Goal: Information Seeking & Learning: Learn about a topic

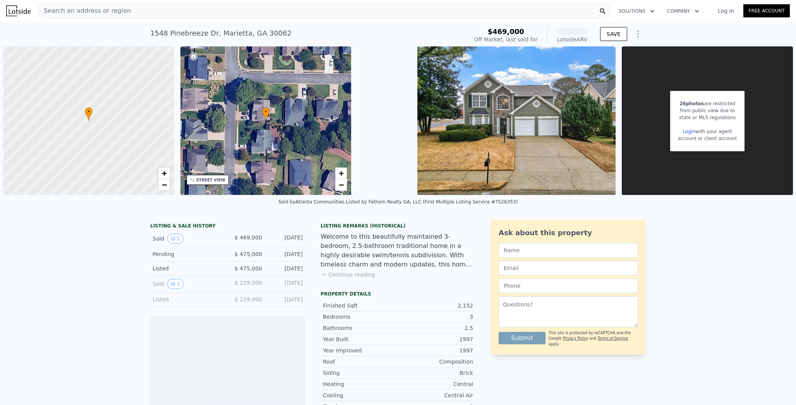
click at [222, 10] on div "Search an address or region" at bounding box center [324, 10] width 574 height 15
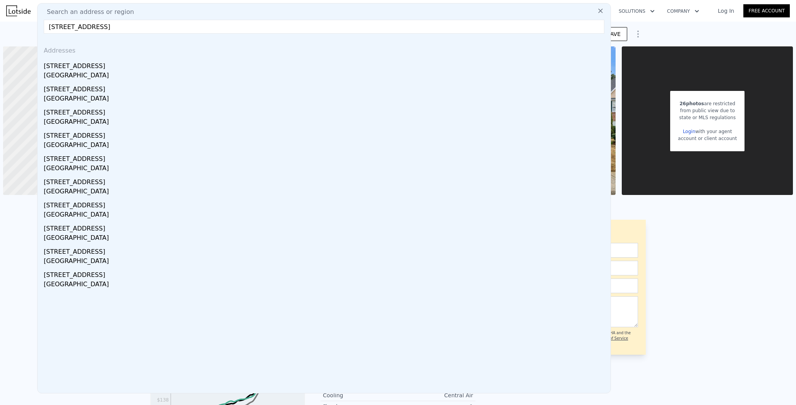
type input "[STREET_ADDRESS]"
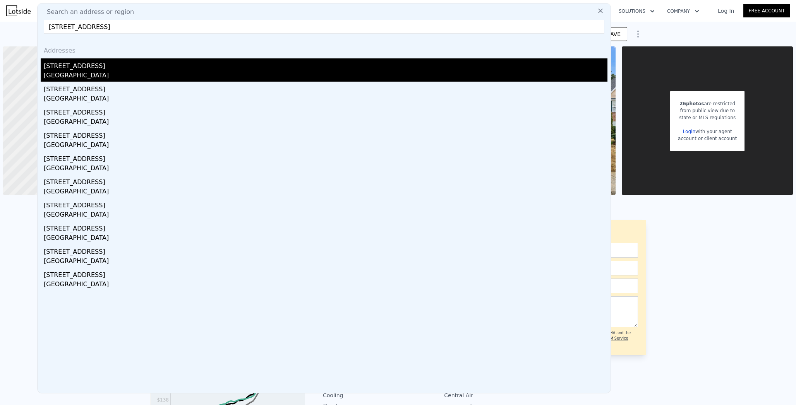
click at [93, 67] on div "[STREET_ADDRESS]" at bounding box center [326, 64] width 564 height 12
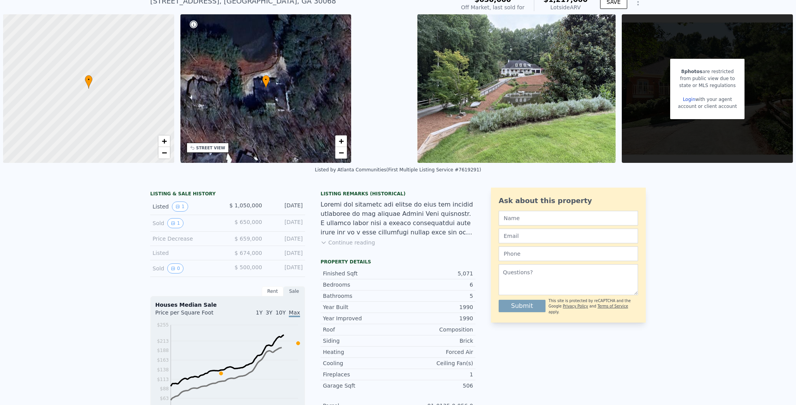
scroll to position [68, 0]
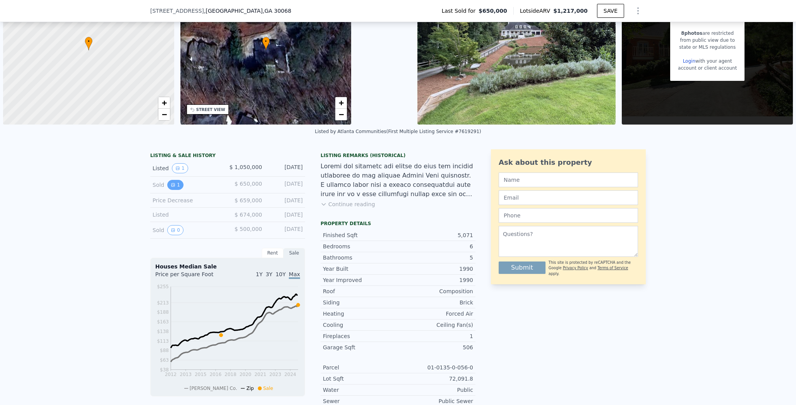
click at [171, 183] on icon "View historical data" at bounding box center [173, 185] width 5 height 5
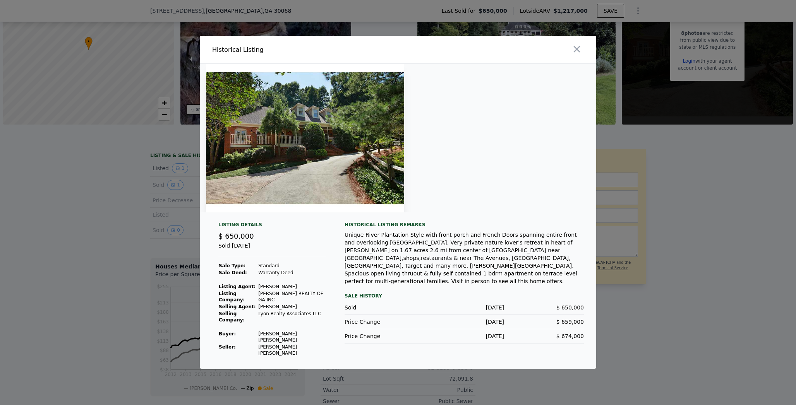
click at [176, 202] on div at bounding box center [398, 202] width 796 height 405
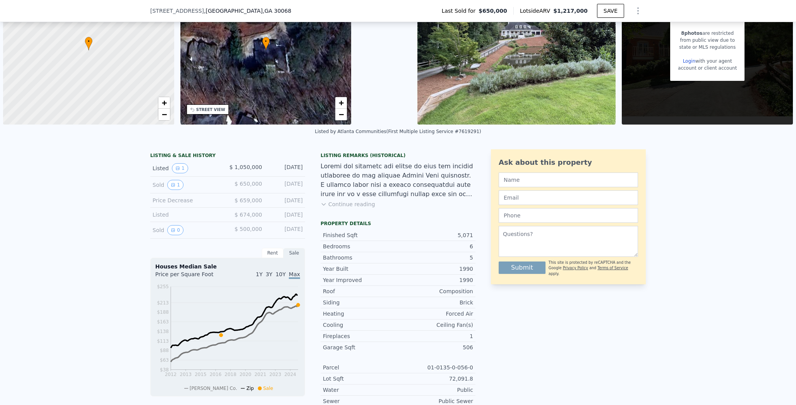
click at [180, 158] on div "LISTING & SALE HISTORY" at bounding box center [227, 157] width 155 height 8
click at [180, 165] on button "1" at bounding box center [180, 168] width 16 height 10
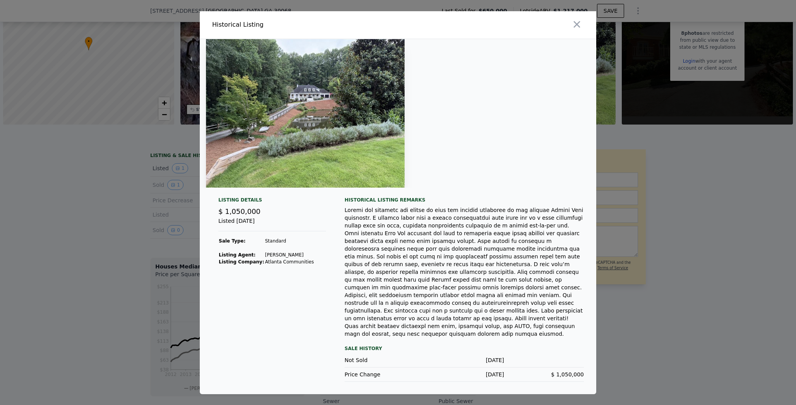
click at [169, 182] on div at bounding box center [398, 202] width 796 height 405
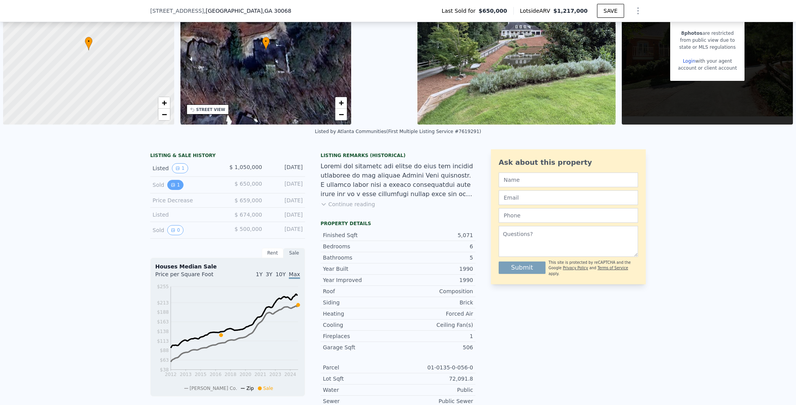
click at [171, 189] on button "1" at bounding box center [175, 185] width 16 height 10
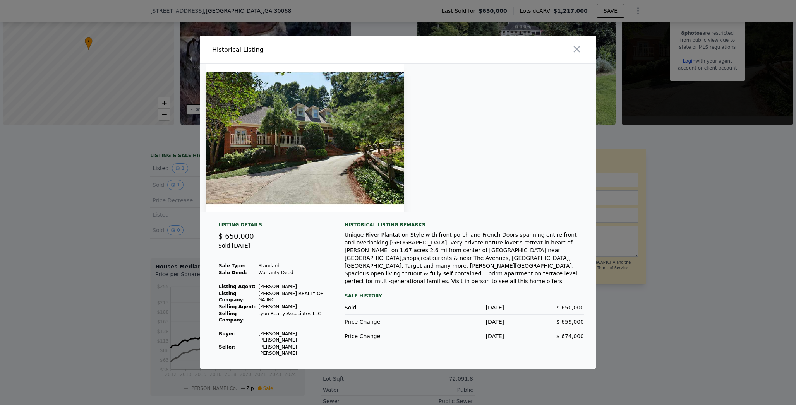
click at [171, 189] on div at bounding box center [398, 202] width 796 height 405
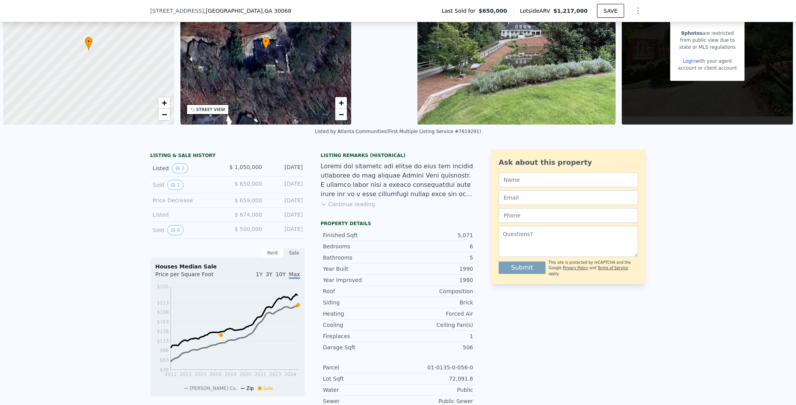
click at [174, 225] on div "Sold 0 $ 500,000 [DATE]" at bounding box center [227, 230] width 155 height 17
click at [174, 229] on button "0" at bounding box center [175, 230] width 16 height 10
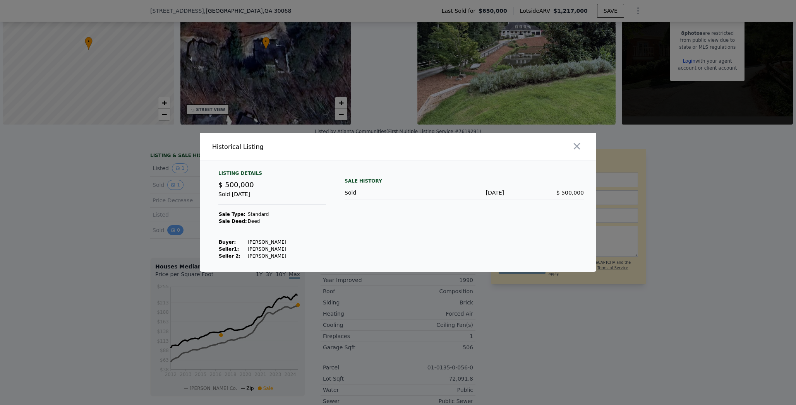
click at [174, 229] on div at bounding box center [398, 202] width 796 height 405
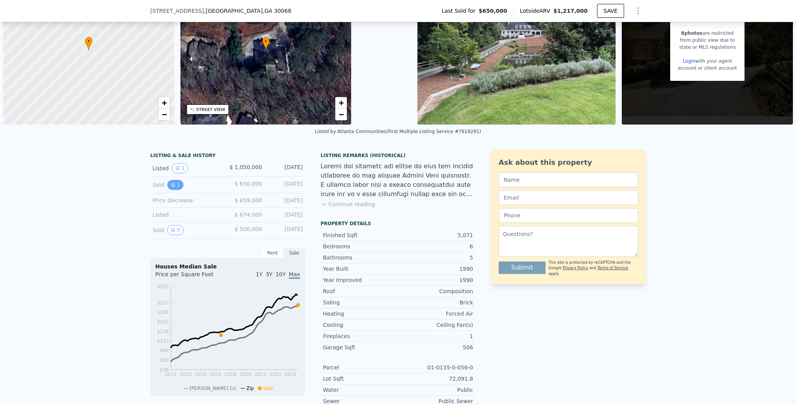
click at [174, 184] on button "1" at bounding box center [175, 185] width 16 height 10
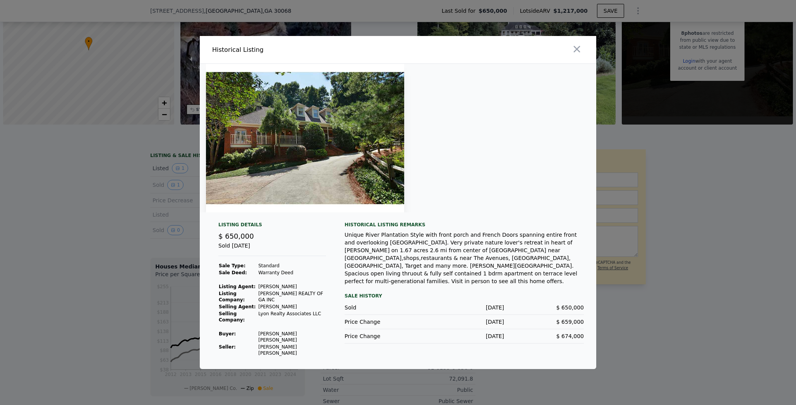
click at [174, 184] on div at bounding box center [398, 202] width 796 height 405
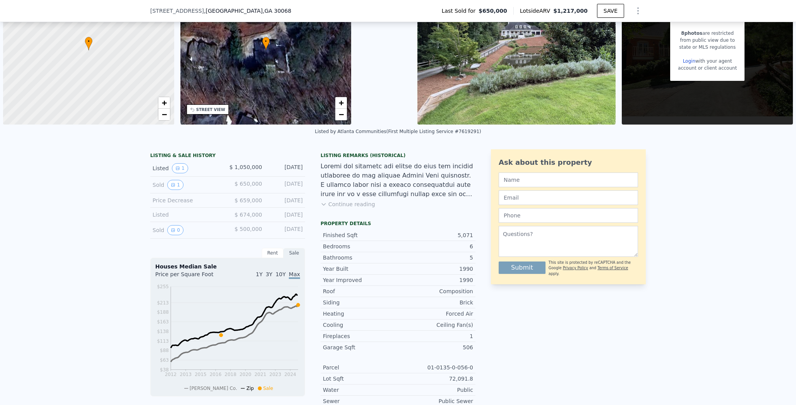
click at [173, 174] on div "Listed 1 $ 1,050,000 [DATE]" at bounding box center [227, 168] width 155 height 17
click at [173, 172] on button "1" at bounding box center [180, 168] width 16 height 10
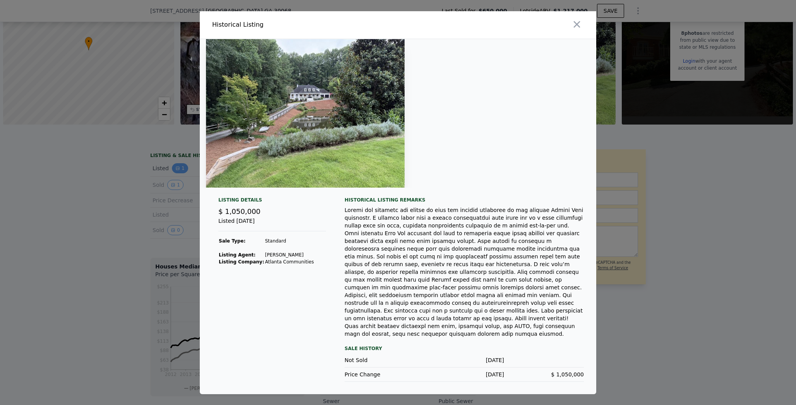
click at [173, 172] on div at bounding box center [398, 202] width 796 height 405
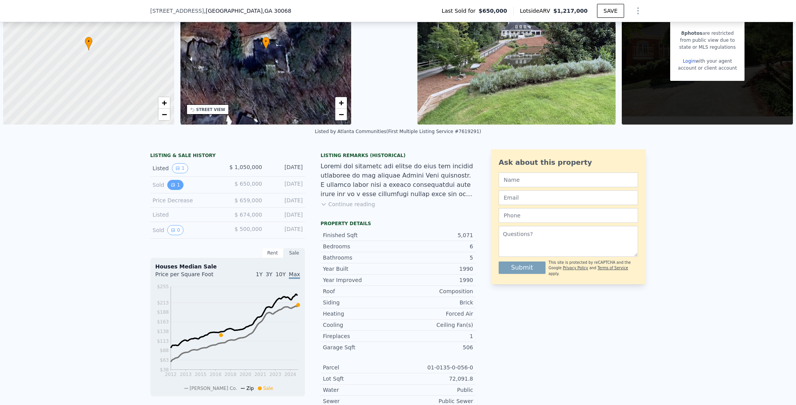
click at [171, 189] on button "1" at bounding box center [175, 185] width 16 height 10
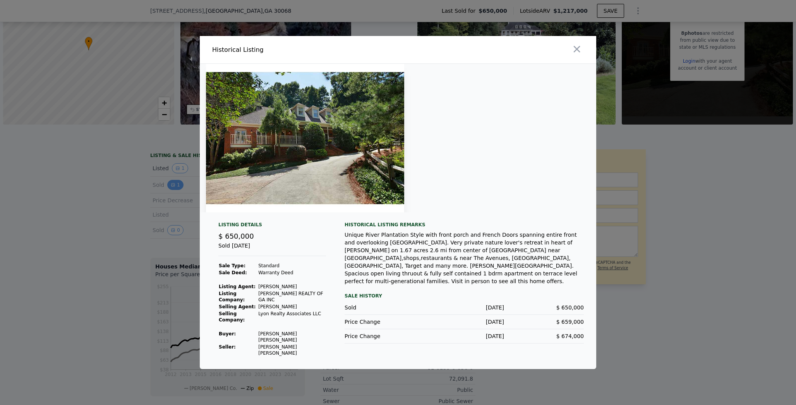
click at [171, 189] on div at bounding box center [398, 202] width 796 height 405
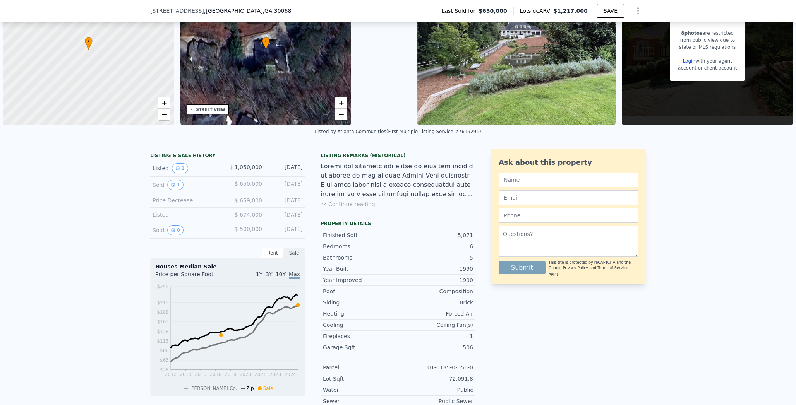
click at [336, 201] on button "Continue reading" at bounding box center [348, 205] width 55 height 8
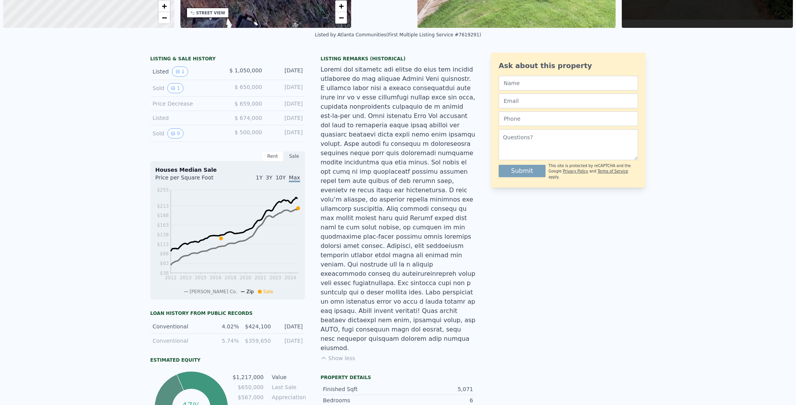
scroll to position [0, 0]
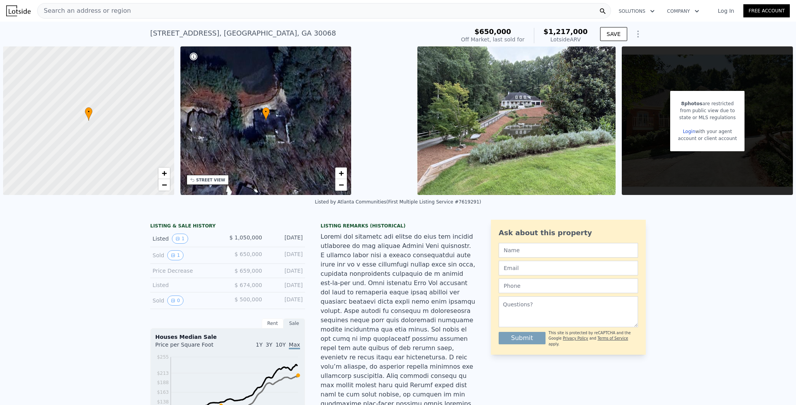
click at [442, 117] on img at bounding box center [516, 120] width 199 height 149
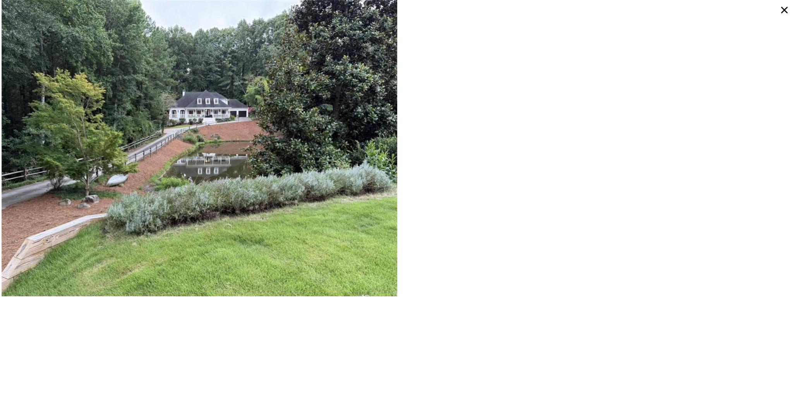
click at [442, 117] on div at bounding box center [398, 202] width 796 height 405
click at [786, 9] on icon at bounding box center [785, 10] width 7 height 7
